Goal: Communication & Community: Participate in discussion

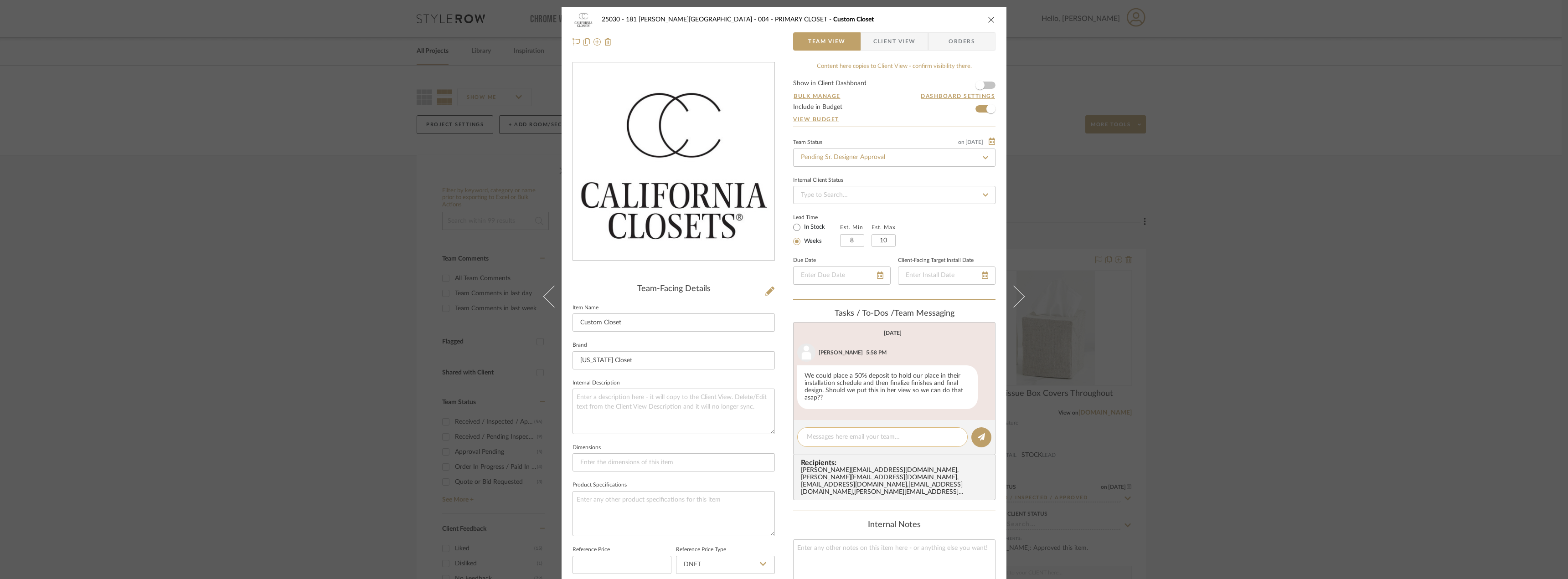
click at [836, 439] on textarea at bounding box center [882, 437] width 152 height 10
click at [832, 440] on textarea at bounding box center [882, 437] width 152 height 10
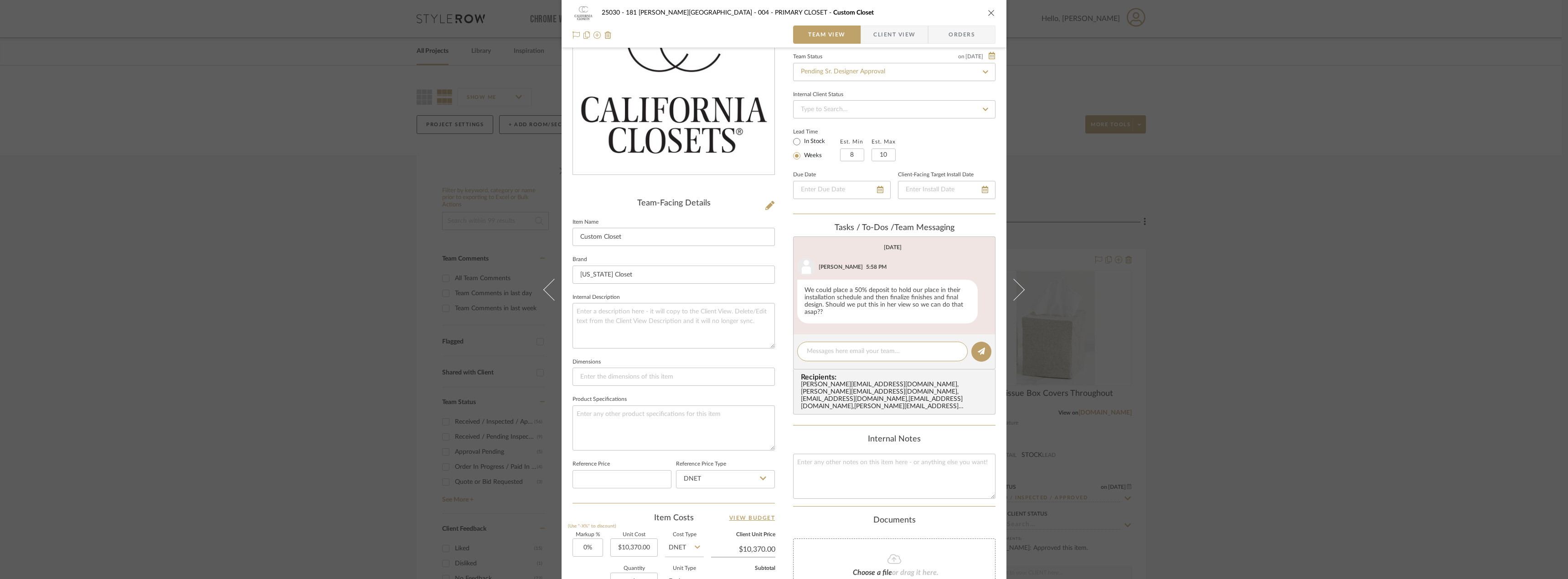
scroll to position [85, 0]
click at [906, 30] on span "Client View" at bounding box center [894, 35] width 42 height 18
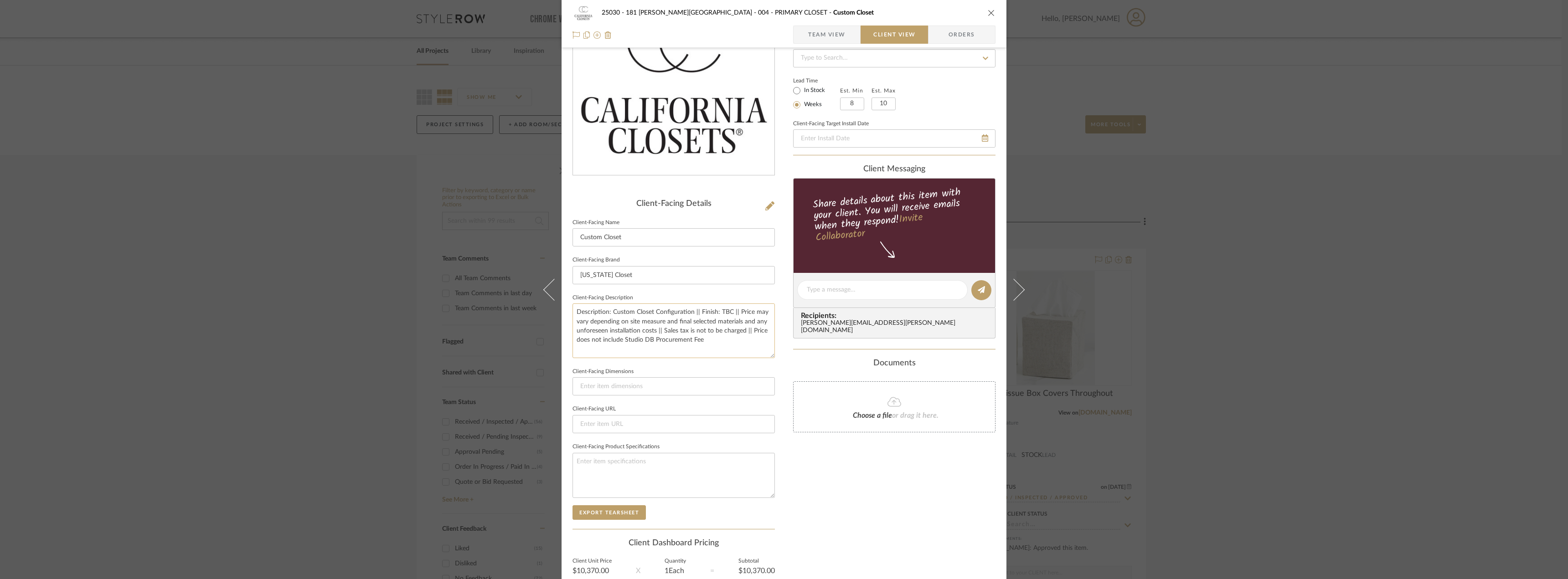
click at [718, 355] on textarea "Description: Custom Closet Configuration || Finish: TBC || Price may vary depen…" at bounding box center [674, 330] width 202 height 54
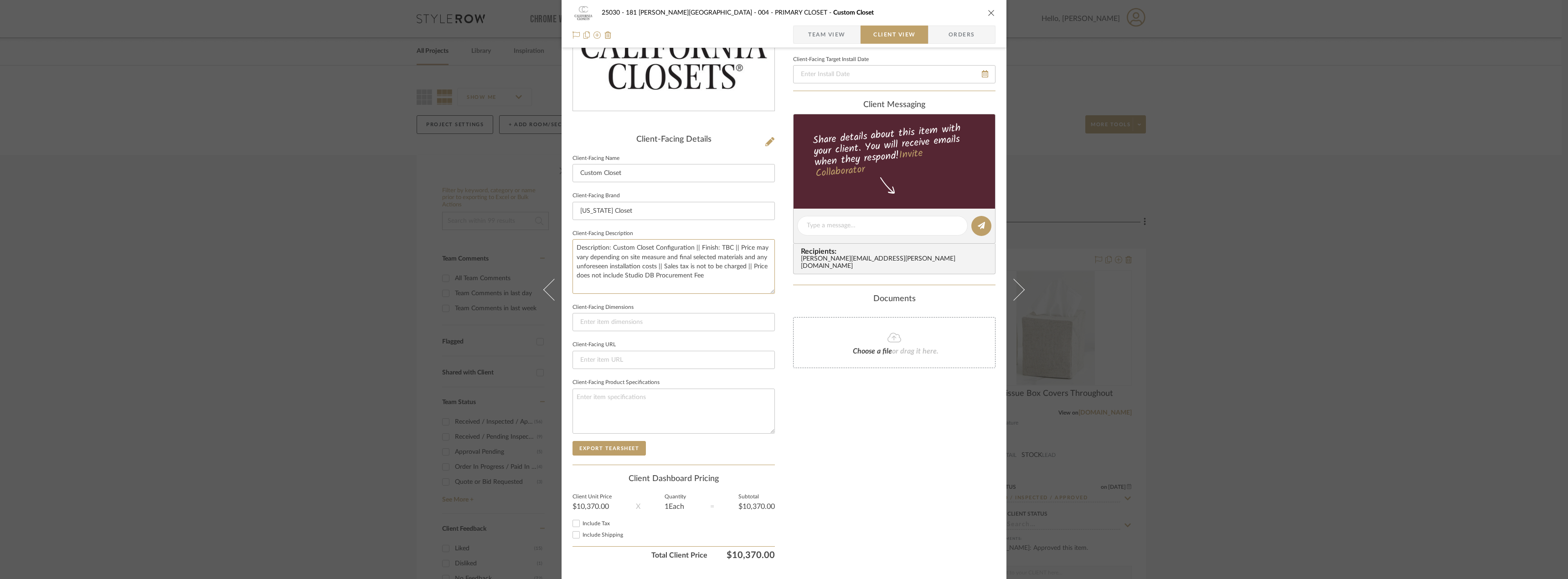
scroll to position [172, 0]
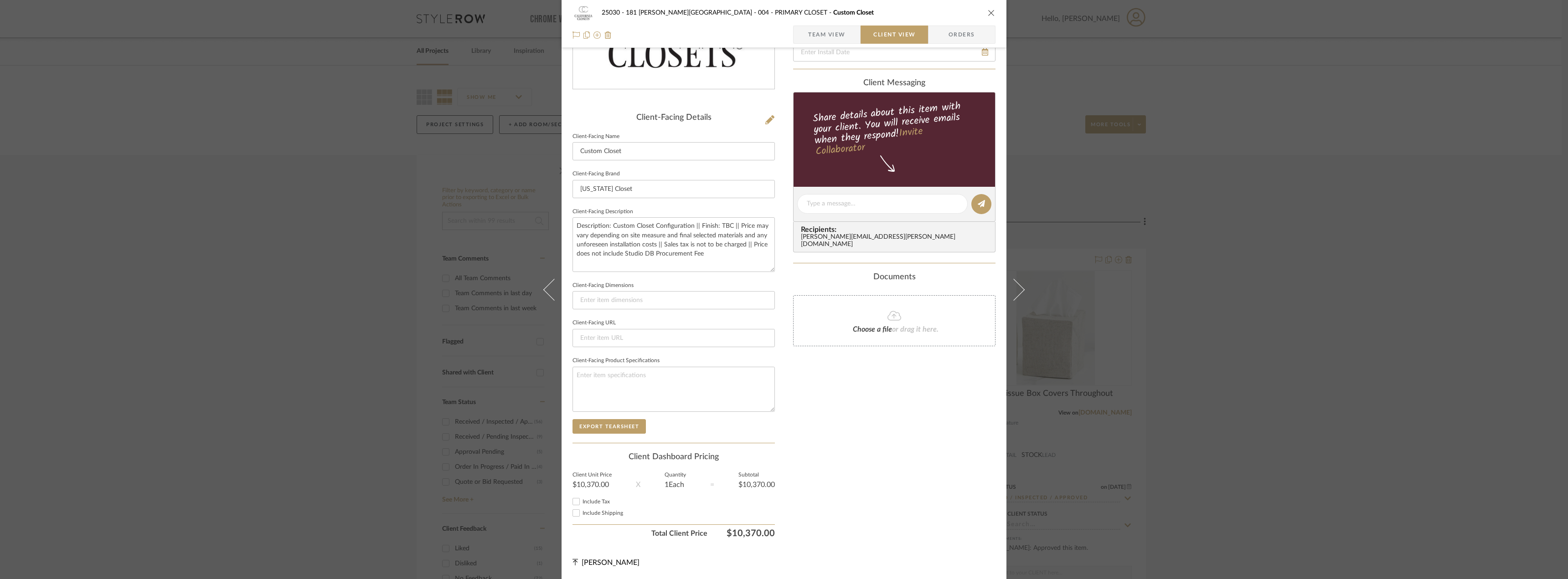
click at [590, 498] on div "Include Tax" at bounding box center [674, 501] width 202 height 11
click at [590, 502] on span "Include Tax" at bounding box center [596, 501] width 27 height 5
click at [582, 502] on input "Include Tax" at bounding box center [576, 501] width 11 height 11
checkbox input "false"
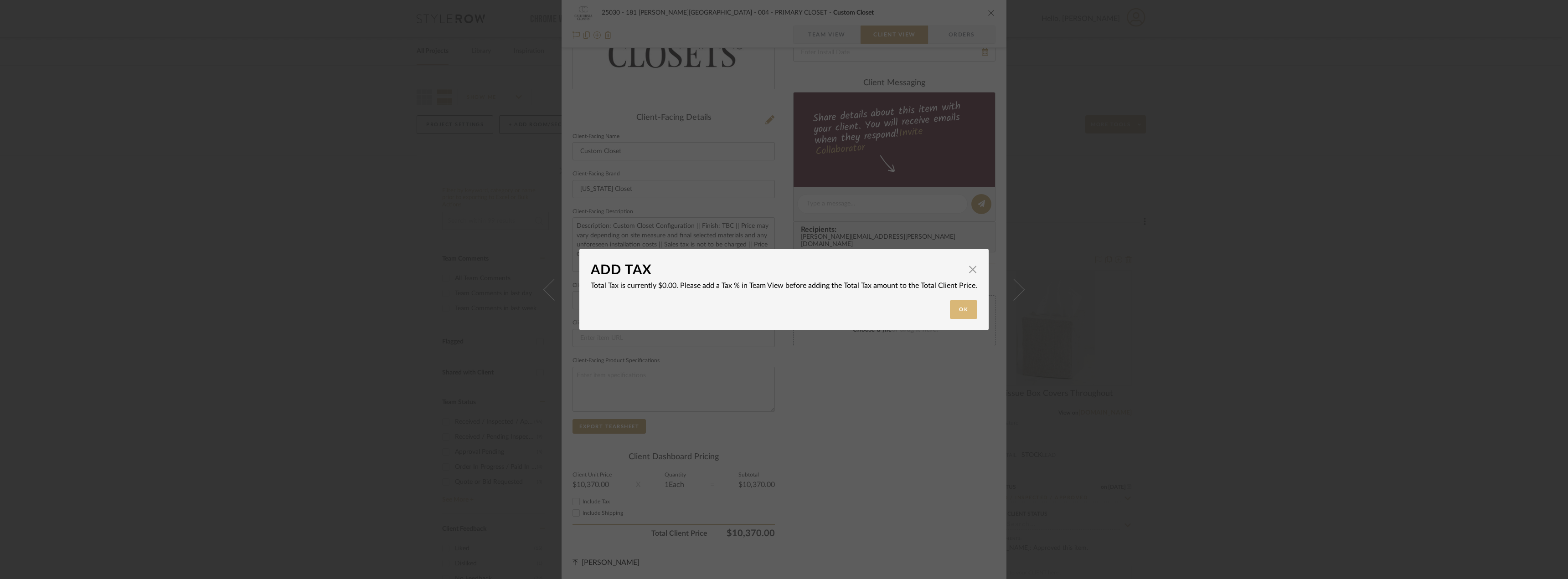
click at [964, 310] on button "Ok" at bounding box center [964, 309] width 27 height 19
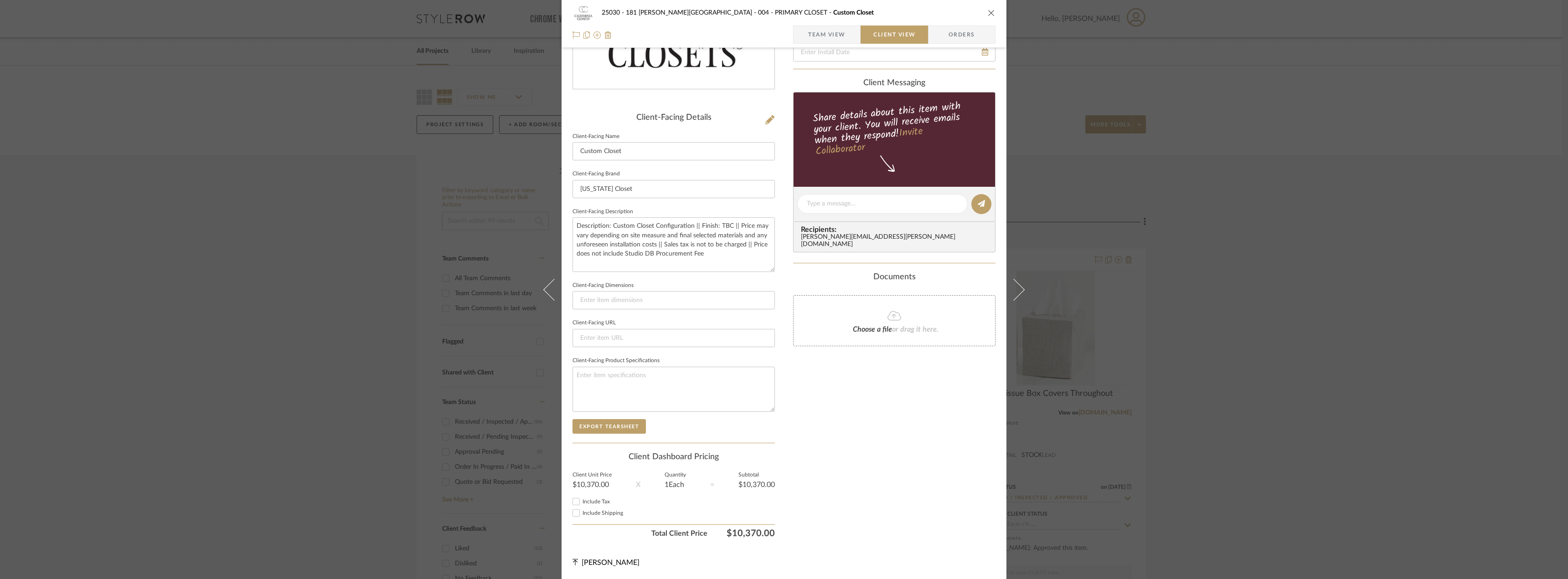
click at [584, 511] on span "Include Shipping" at bounding box center [603, 513] width 41 height 5
click at [582, 511] on input "Include Shipping" at bounding box center [576, 513] width 11 height 11
checkbox input "false"
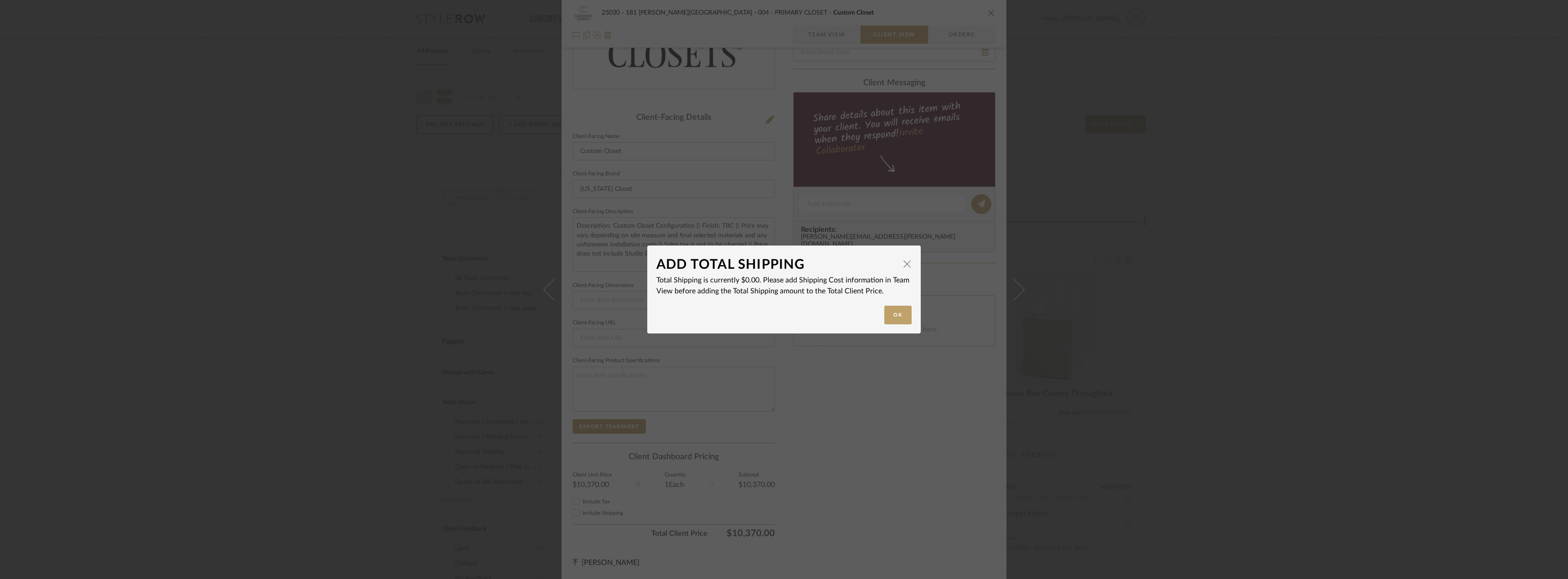
click at [928, 431] on div "ADD TOTAL SHIPPING × Total Shipping is currently $0.00. Please add Shipping Cos…" at bounding box center [784, 290] width 1568 height 579
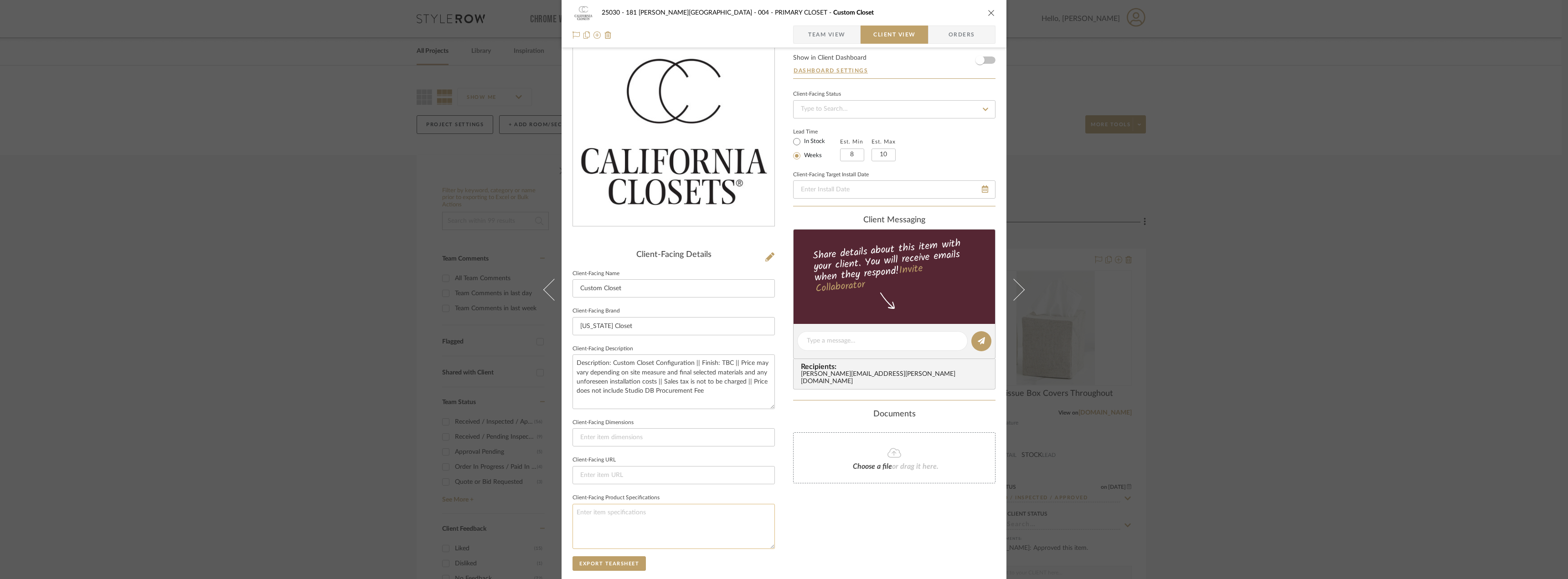
scroll to position [0, 0]
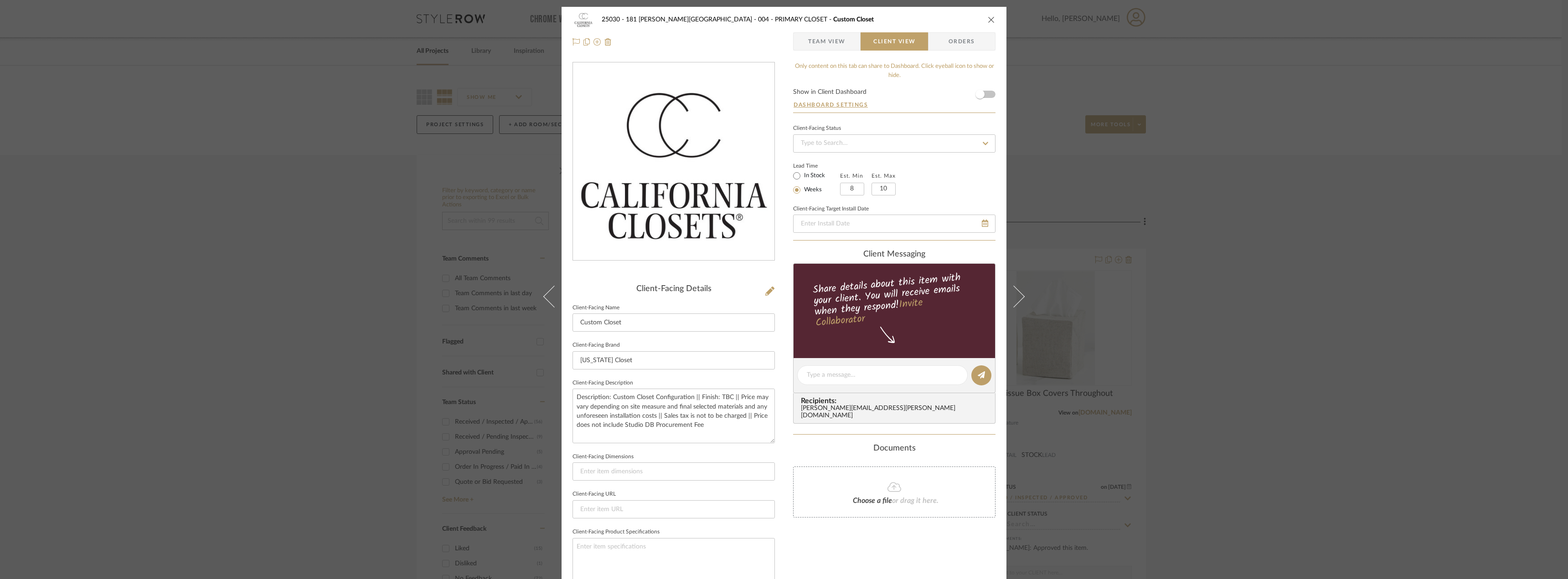
click at [828, 45] on span "Team View" at bounding box center [827, 41] width 37 height 18
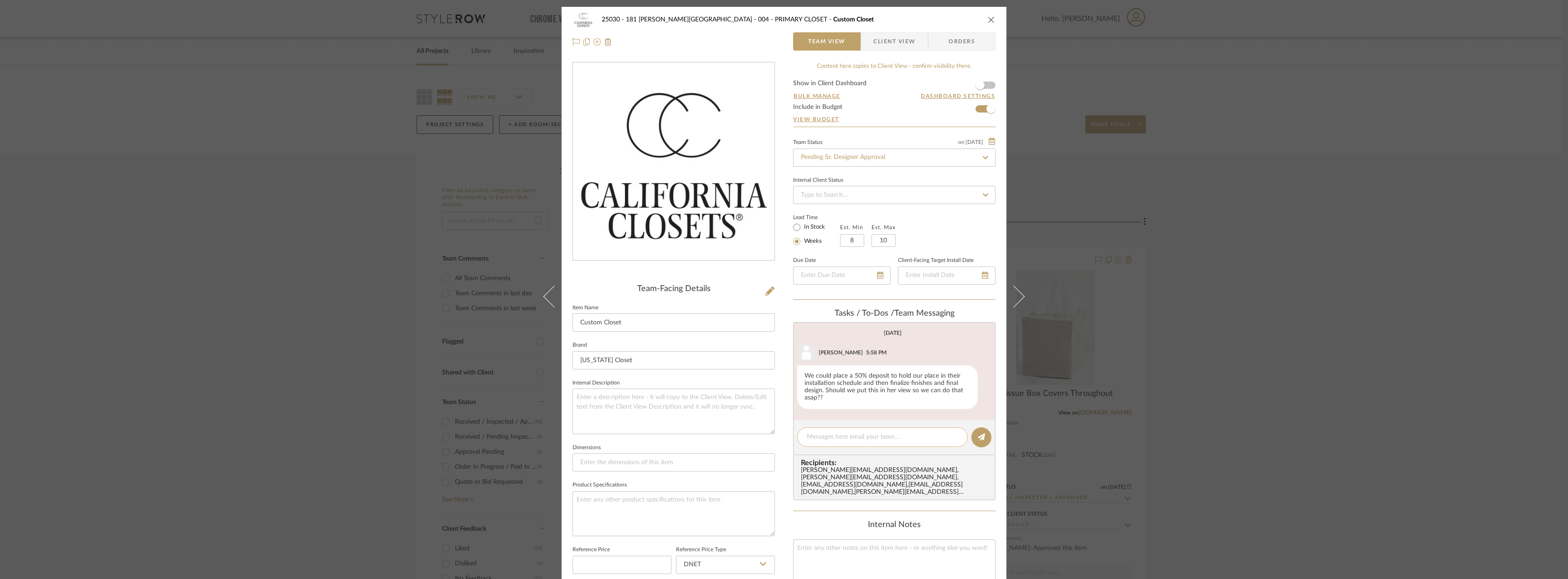
click at [841, 438] on textarea at bounding box center [882, 437] width 152 height 10
type textarea "T"
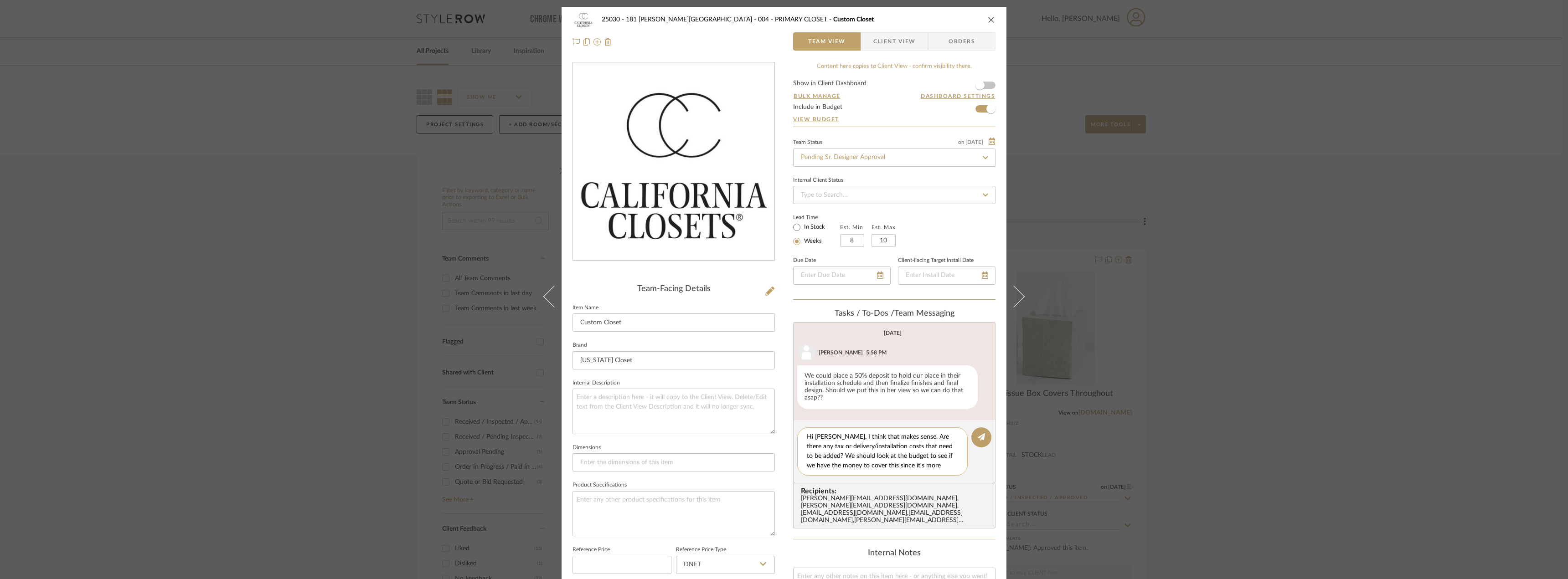
scroll to position [8, 0]
type textarea "Hi [PERSON_NAME], I think that makes sense. Are there any tax or delivery/insta…"
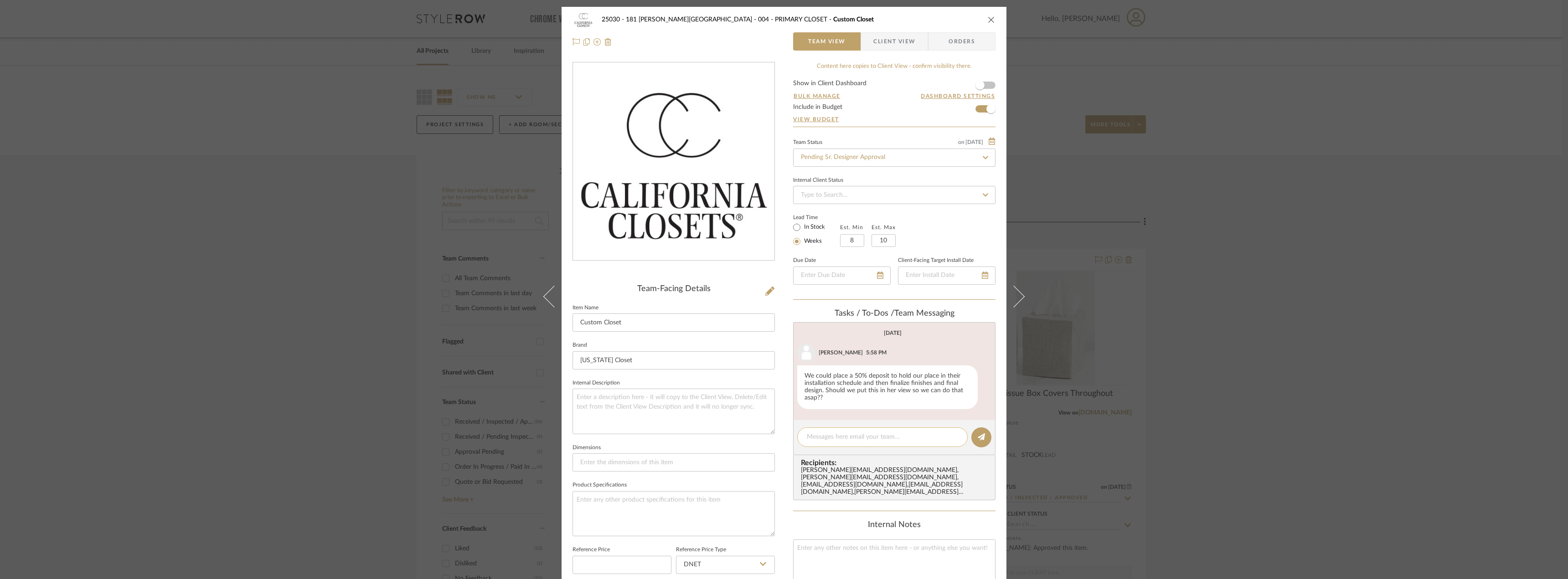
scroll to position [0, 0]
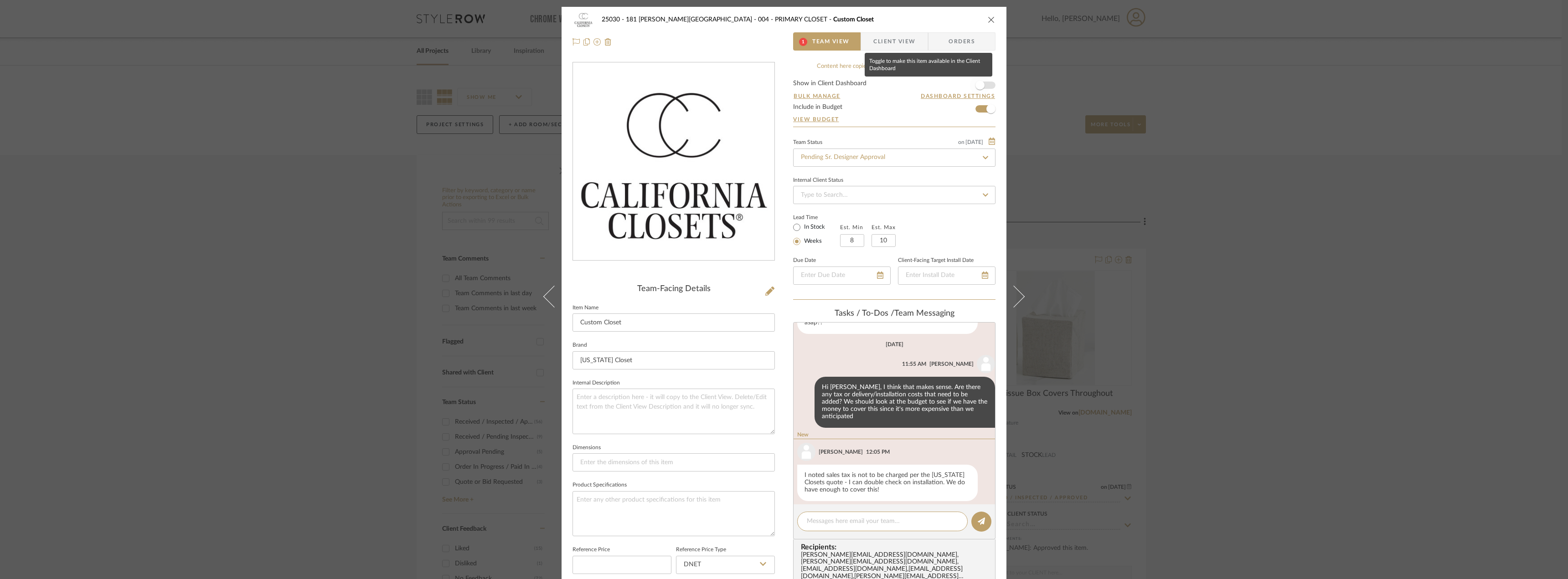
click at [981, 83] on span "button" at bounding box center [980, 85] width 9 height 9
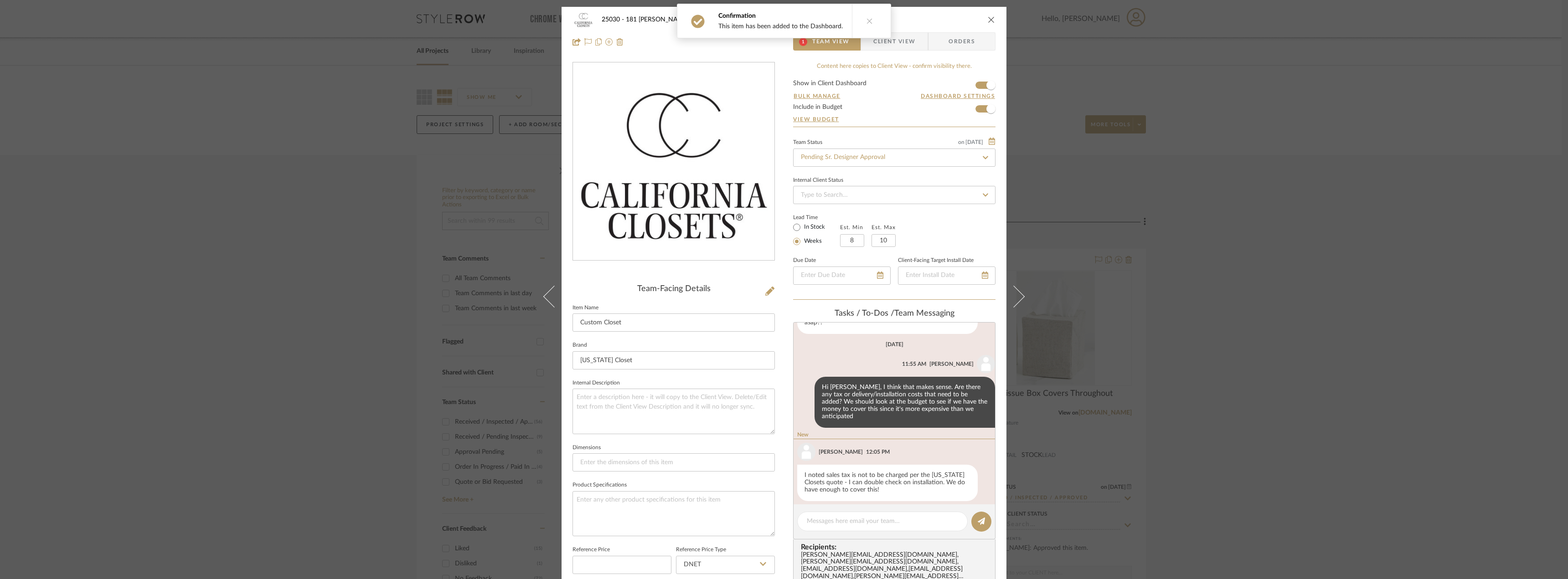
click at [872, 25] on button at bounding box center [870, 21] width 35 height 33
click at [878, 46] on span "Client View" at bounding box center [894, 41] width 42 height 18
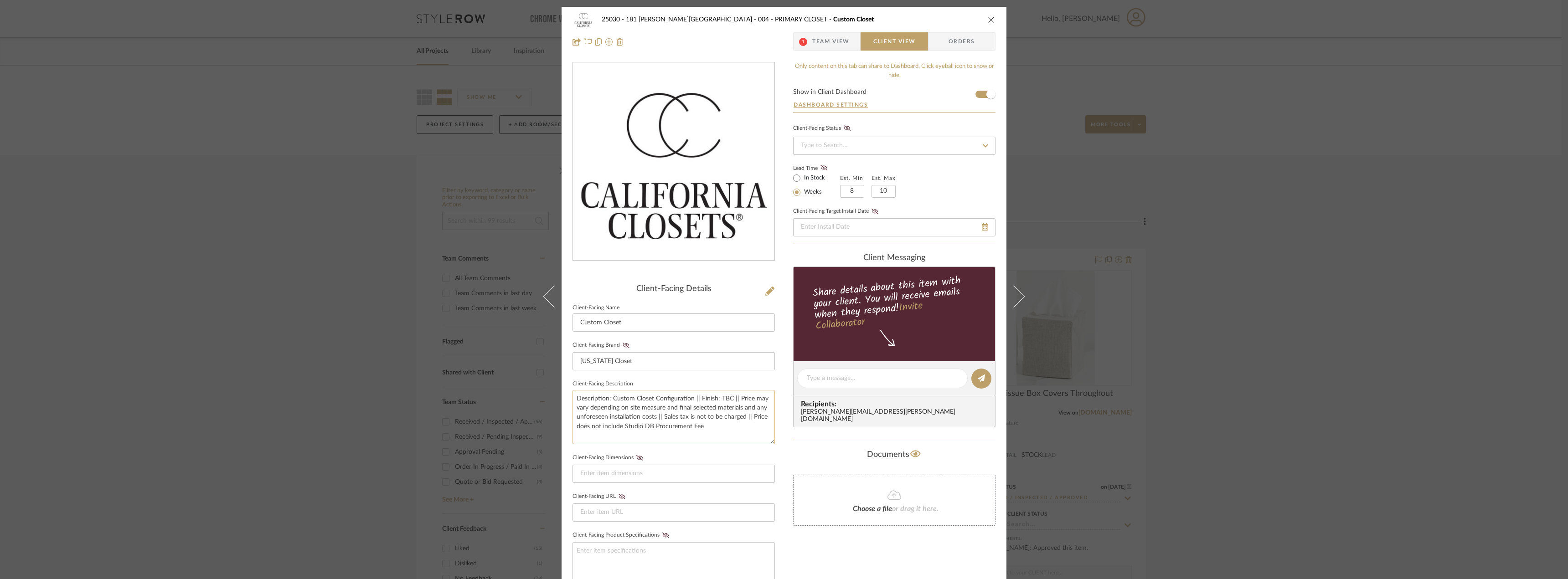
click at [741, 417] on textarea "Description: Custom Closet Configuration || Finish: TBC || Price may vary depen…" at bounding box center [674, 417] width 202 height 54
click at [816, 44] on span "Team View" at bounding box center [830, 41] width 37 height 18
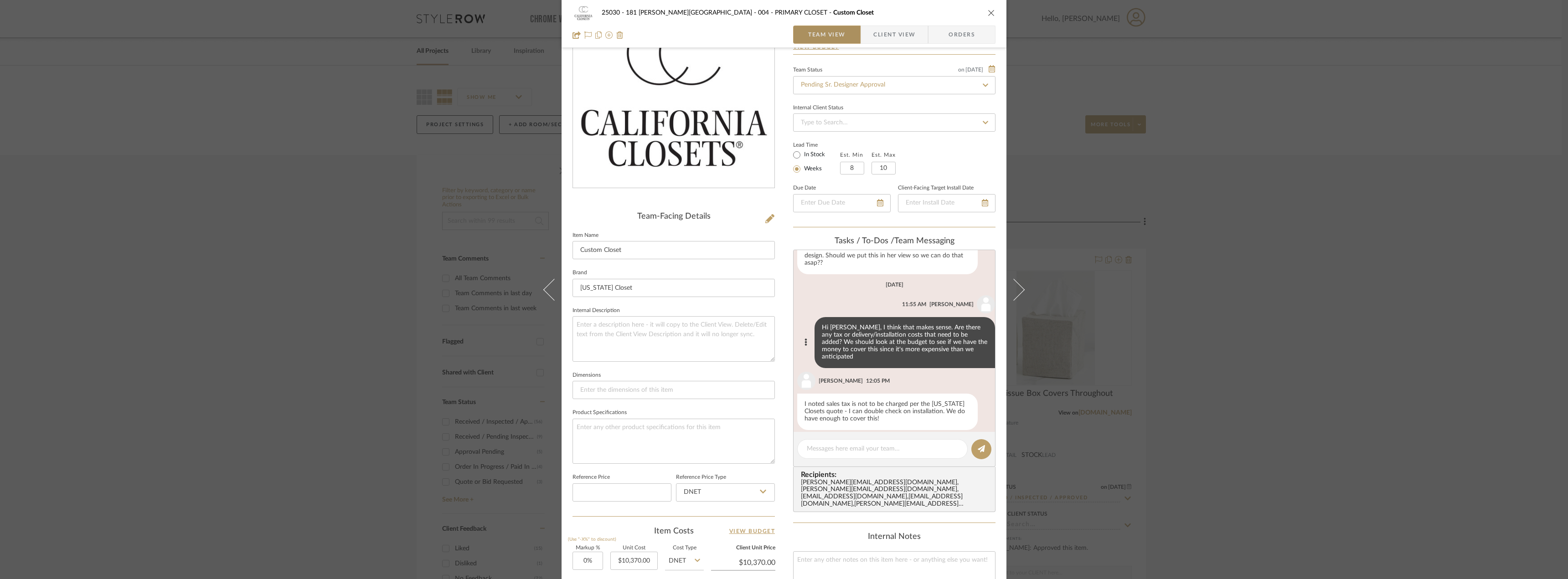
scroll to position [64, 0]
click at [852, 448] on textarea at bounding box center [882, 449] width 152 height 10
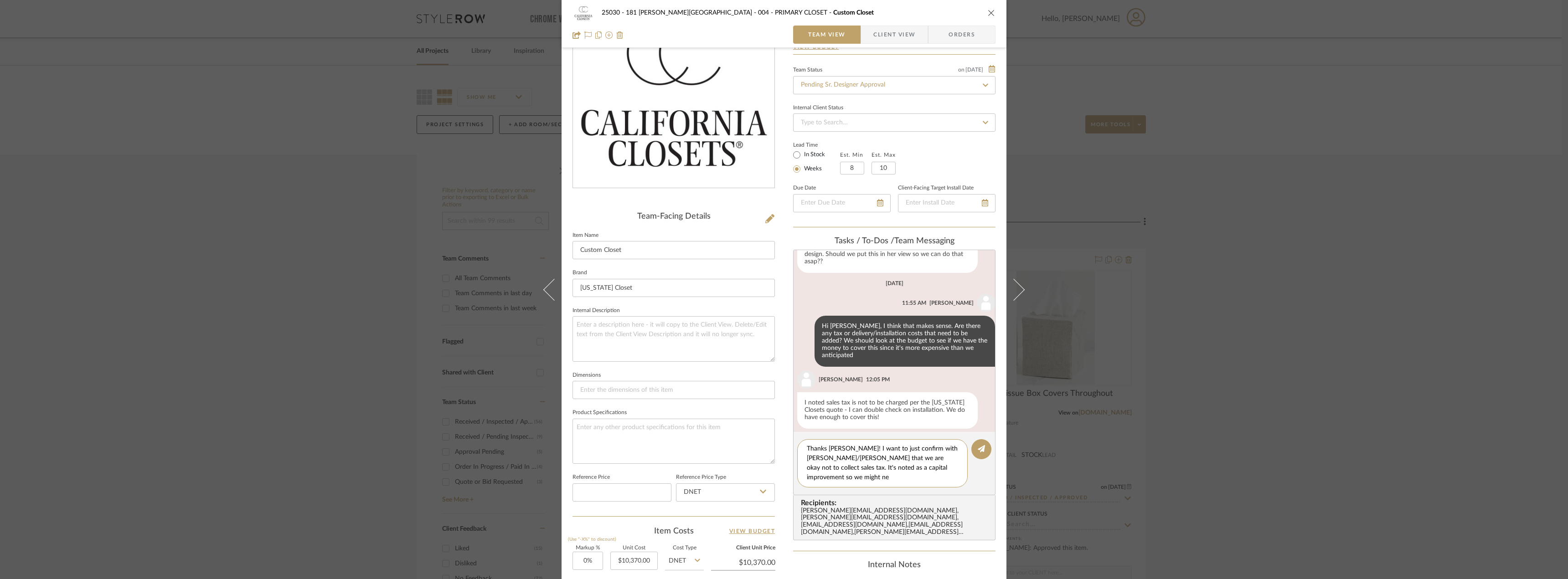
scroll to position [0, 0]
type textarea "Thanks [PERSON_NAME]! I want to just confirm with [PERSON_NAME]/[PERSON_NAME] t…"
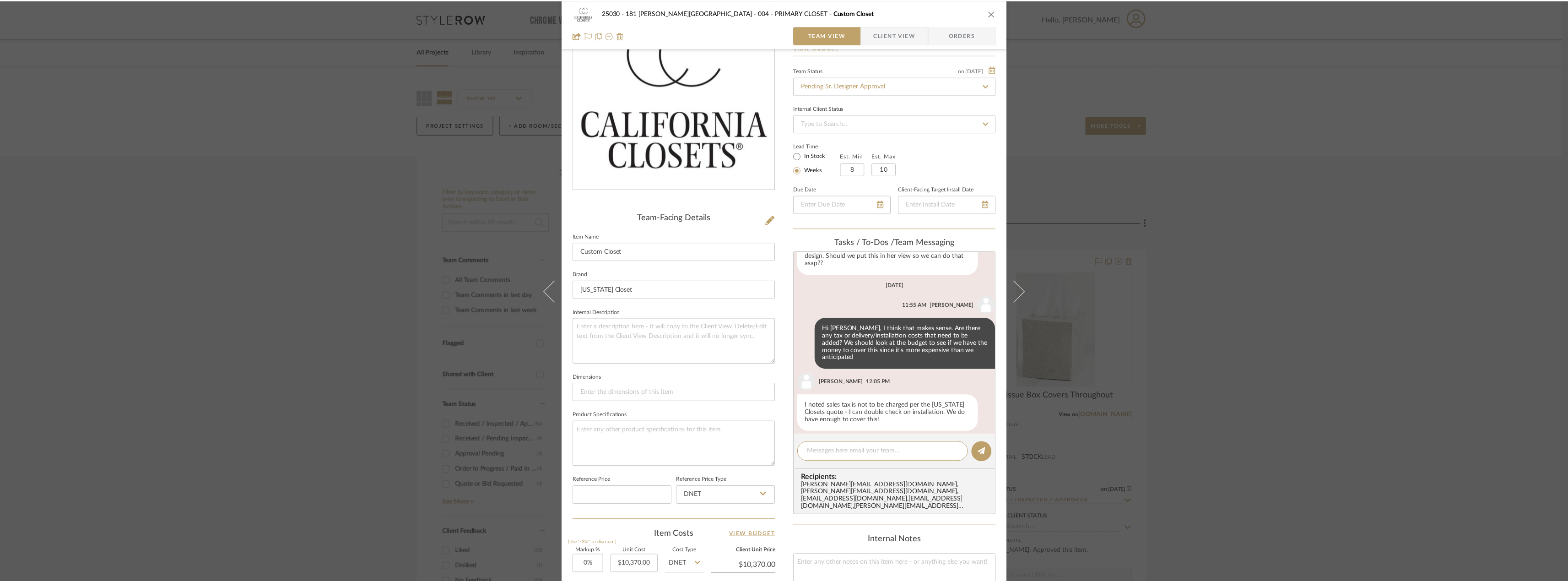
scroll to position [127, 0]
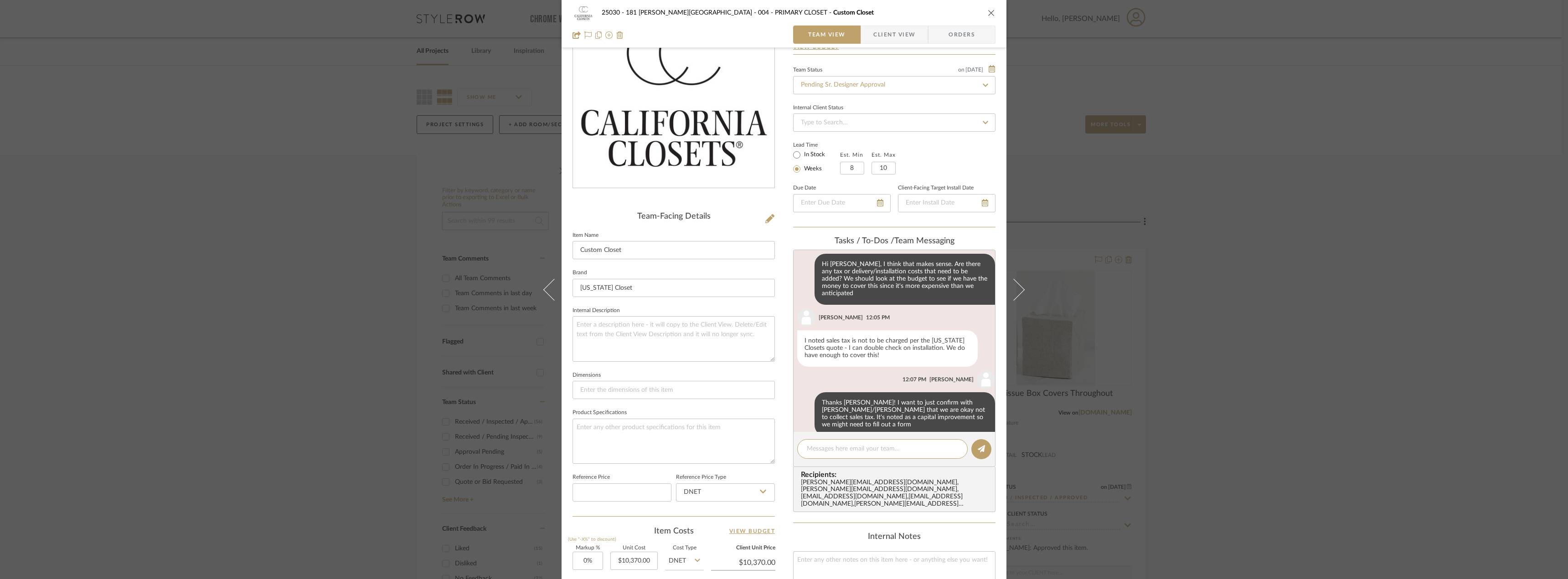
click at [253, 255] on div "25030 - 181 [PERSON_NAME] 004 - PRIMARY CLOSET Custom Closet Team View Client V…" at bounding box center [784, 290] width 1568 height 579
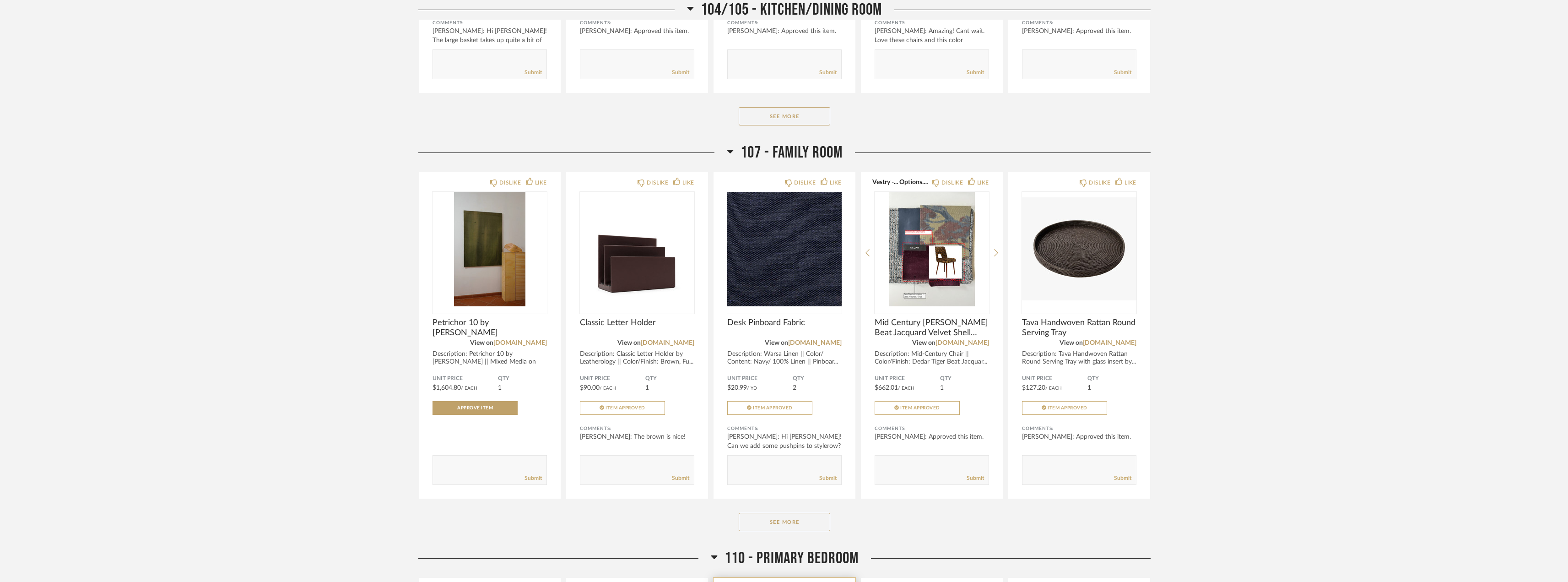
scroll to position [1981, 0]
